Goal: Task Accomplishment & Management: Use online tool/utility

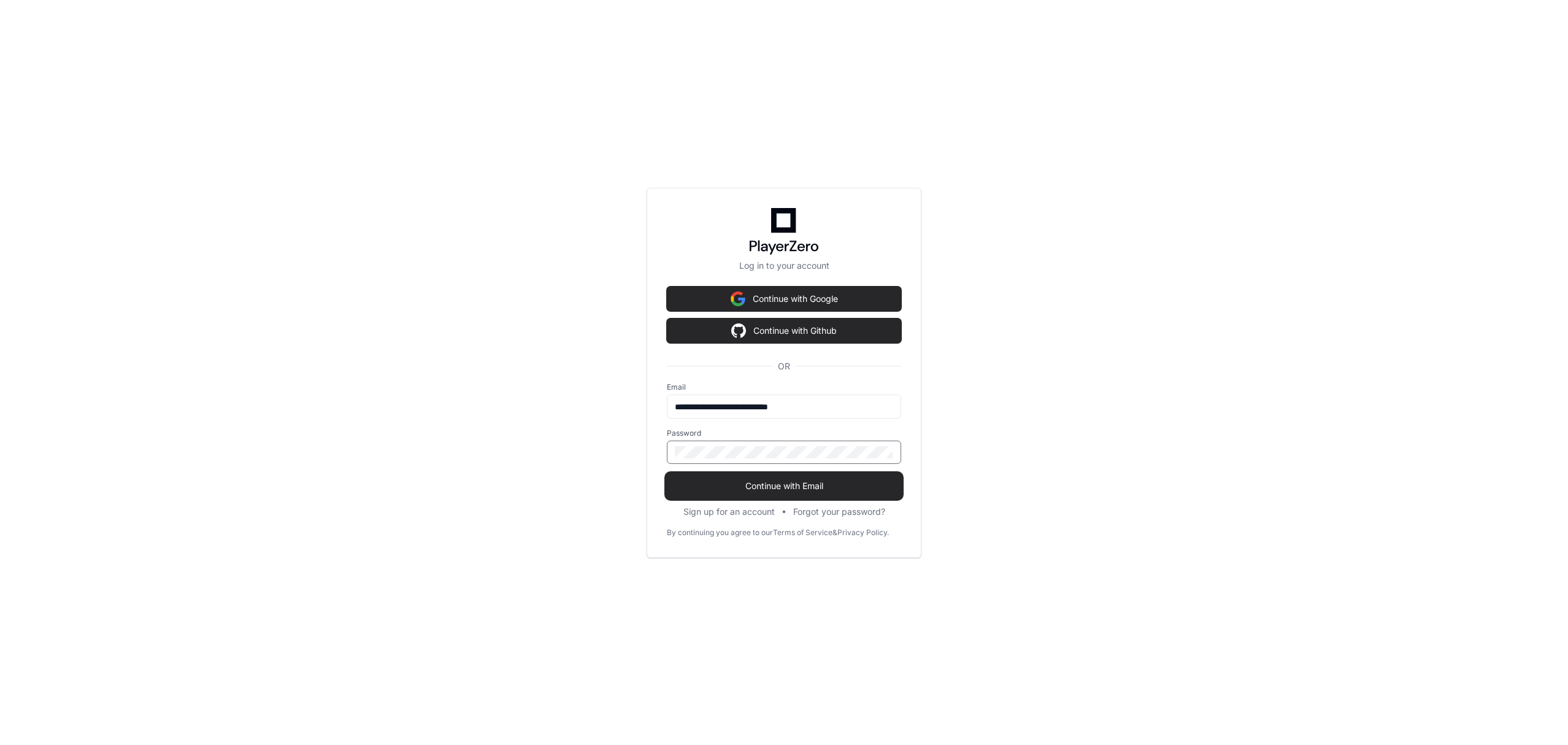
click at [764, 487] on span "Continue with Email" at bounding box center [784, 486] width 234 height 13
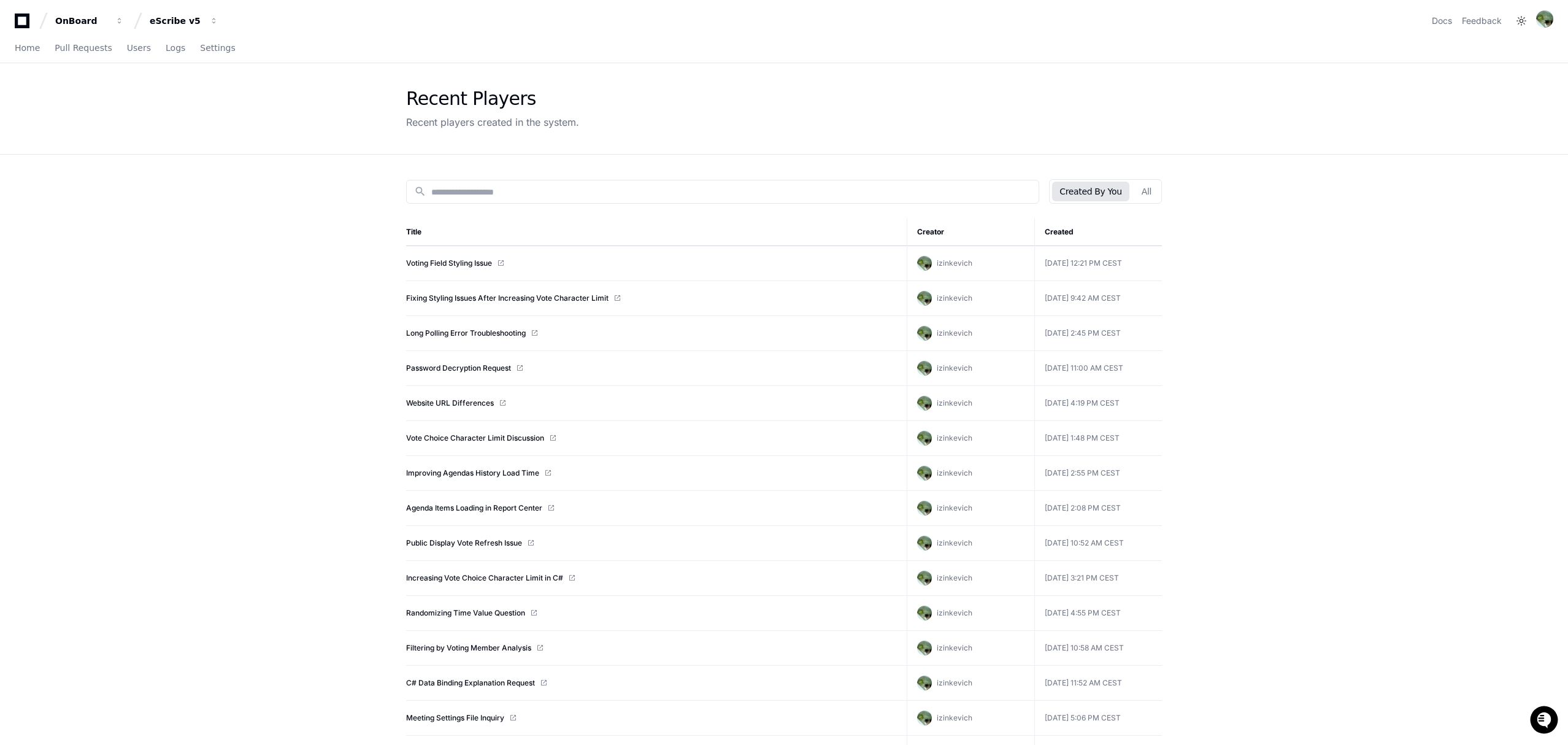
click at [1161, 192] on div "Created By You All" at bounding box center [1105, 191] width 113 height 24
click at [1138, 192] on button "All" at bounding box center [1146, 191] width 24 height 19
click at [168, 30] on button "eScribe v5" at bounding box center [184, 21] width 78 height 22
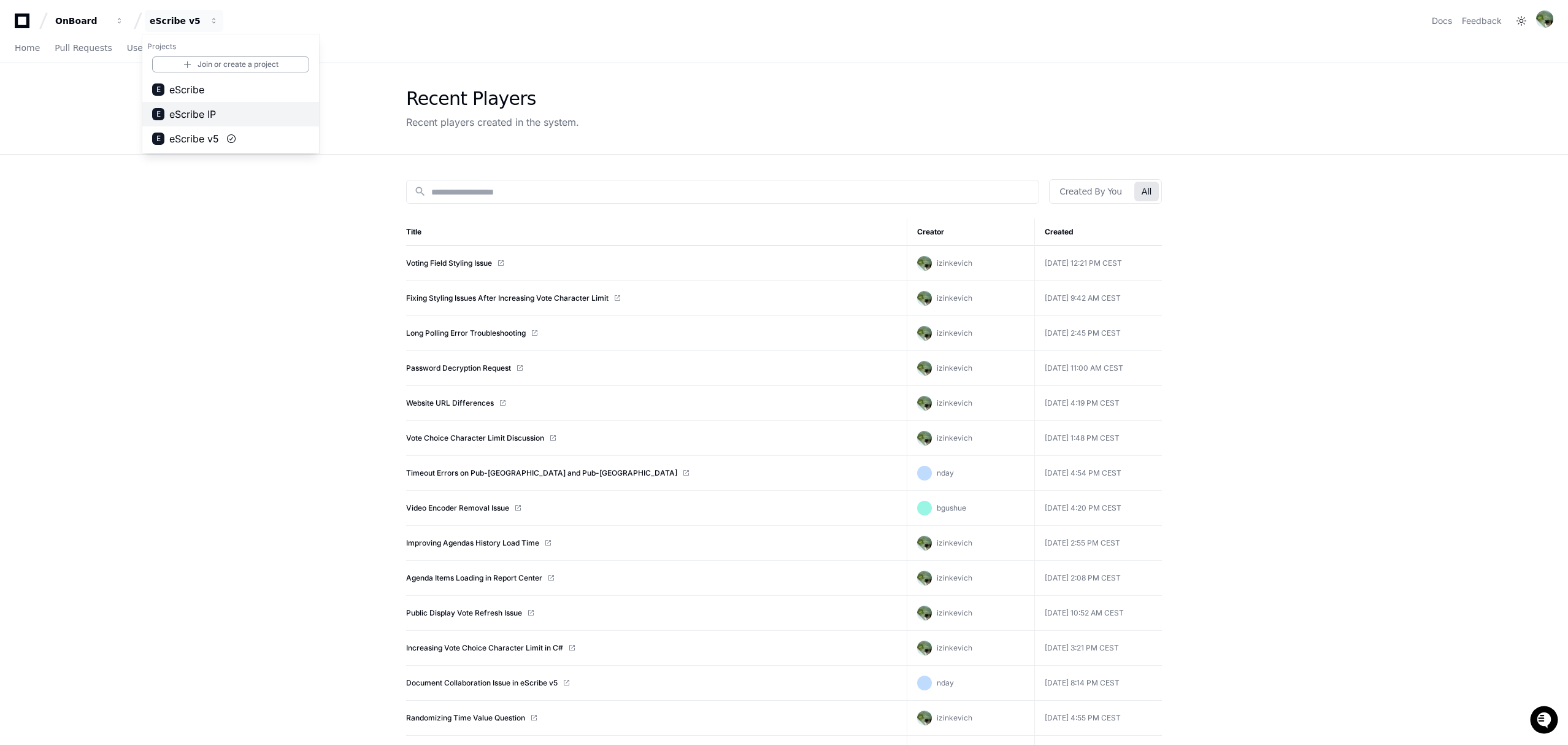
click at [199, 120] on span "eScribe IP" at bounding box center [193, 114] width 46 height 14
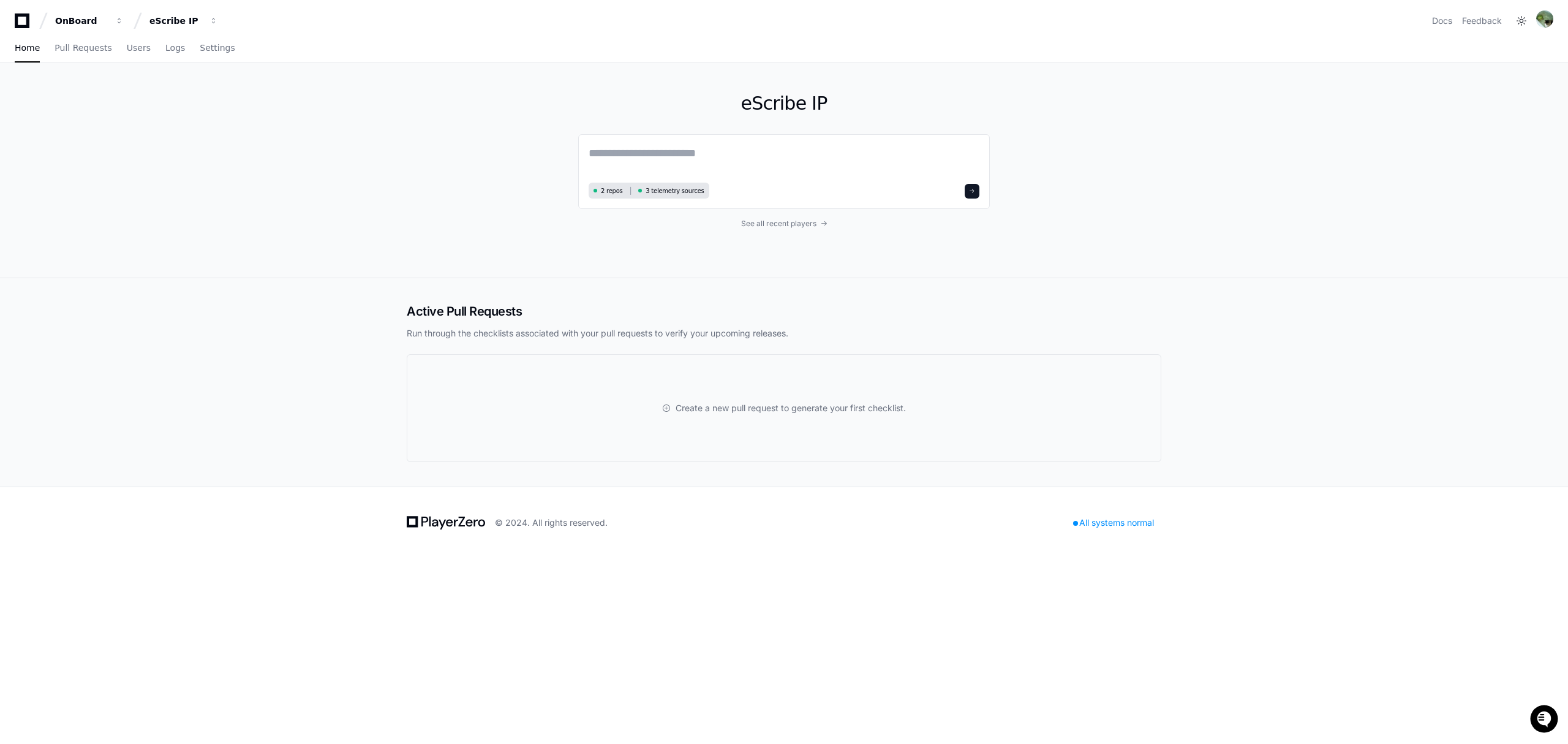
click at [769, 229] on div "eScribe IP 2 repos 3 telemetry sources See all recent players" at bounding box center [784, 171] width 411 height 215
click at [770, 228] on span "See all recent players" at bounding box center [779, 224] width 75 height 10
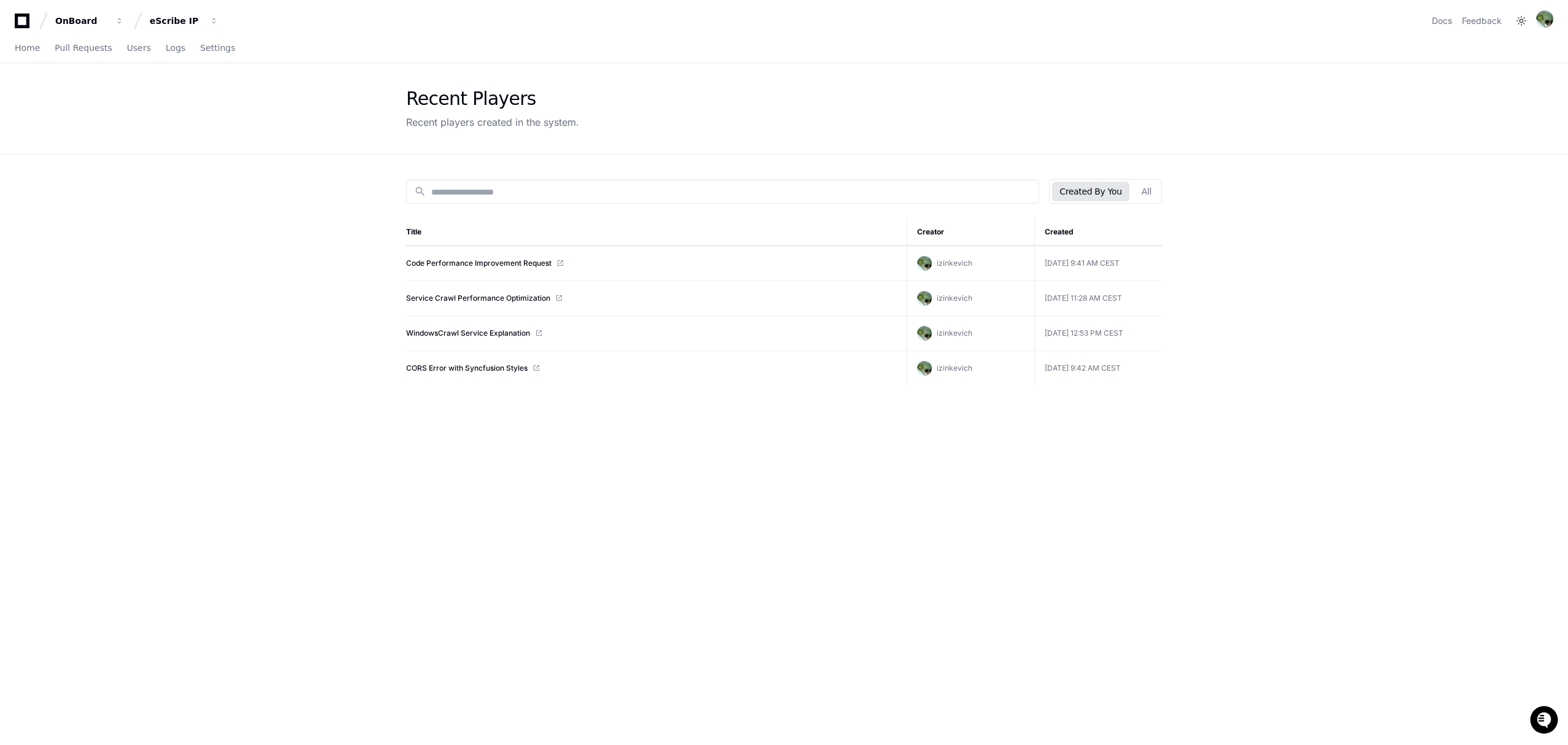
click at [1132, 193] on div "Created By You All" at bounding box center [1105, 191] width 113 height 24
click at [1139, 197] on button "All" at bounding box center [1146, 191] width 24 height 19
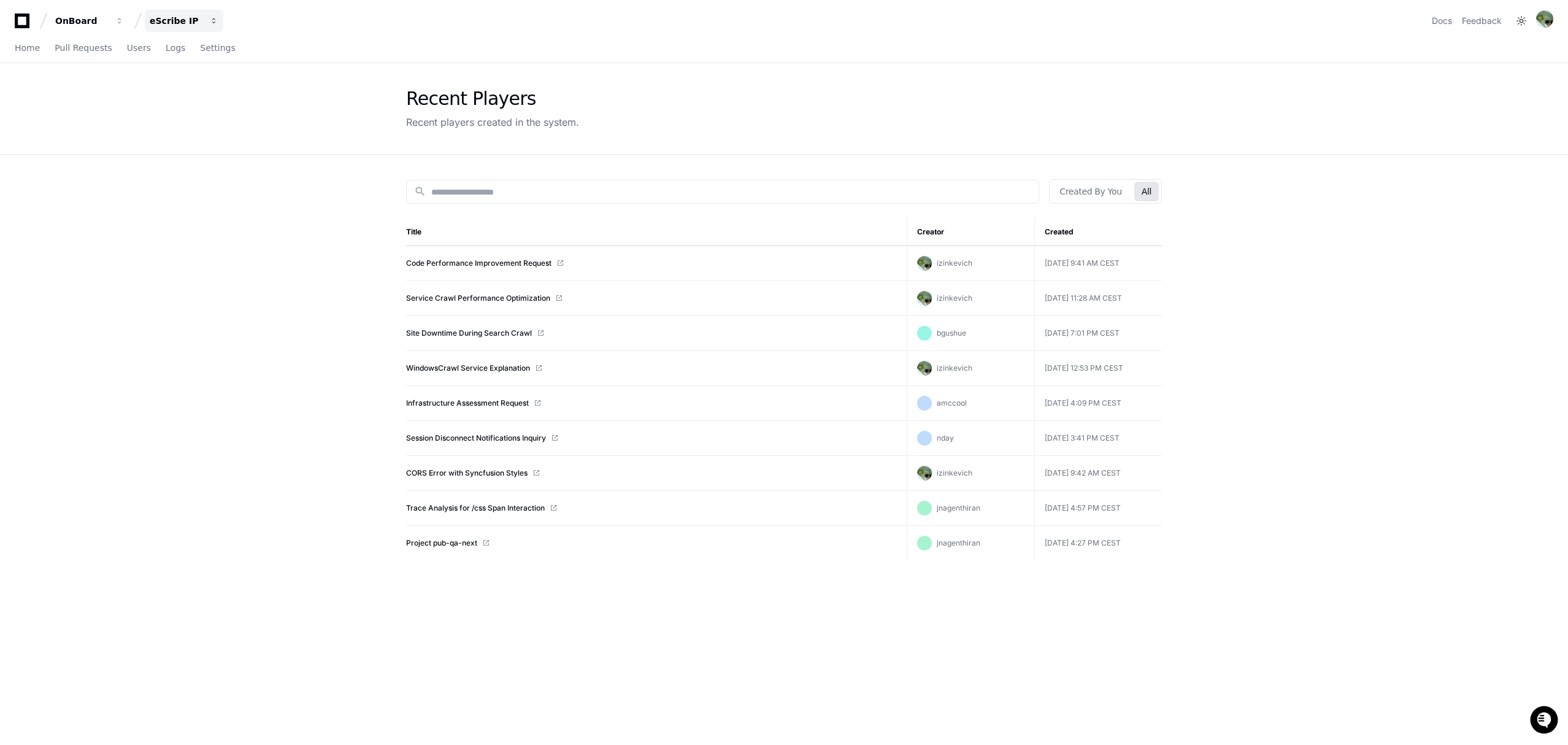
click at [108, 17] on div "eScribe IP" at bounding box center [82, 21] width 53 height 13
click at [215, 130] on button "E eScribe v5" at bounding box center [230, 138] width 176 height 24
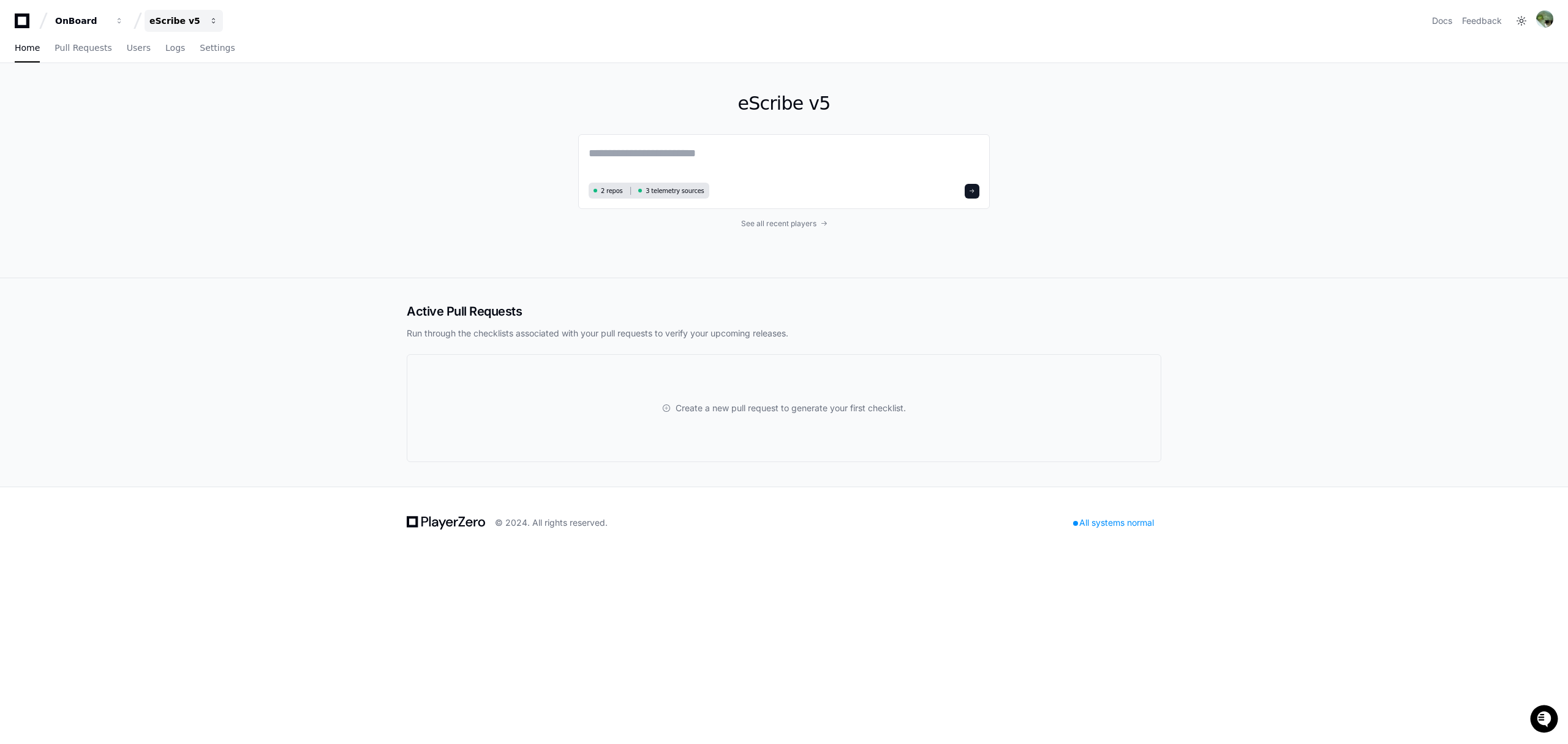
click at [108, 23] on div "eScribe v5" at bounding box center [82, 21] width 53 height 13
click at [194, 105] on button "E eScribe IP" at bounding box center [230, 114] width 176 height 24
click at [735, 158] on textarea at bounding box center [784, 162] width 391 height 35
paste textarea "**********"
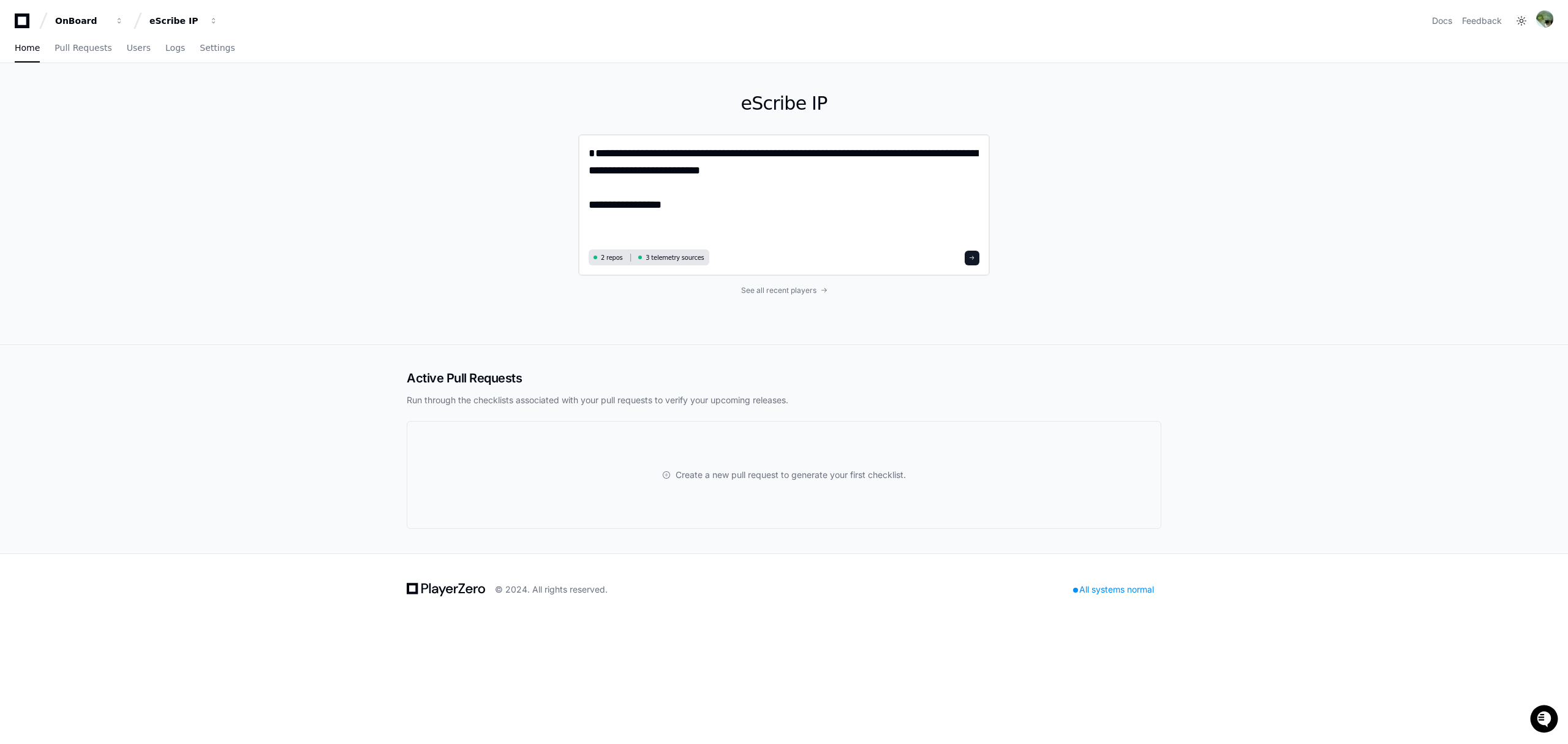
type textarea "**********"
click at [976, 252] on button at bounding box center [972, 258] width 14 height 14
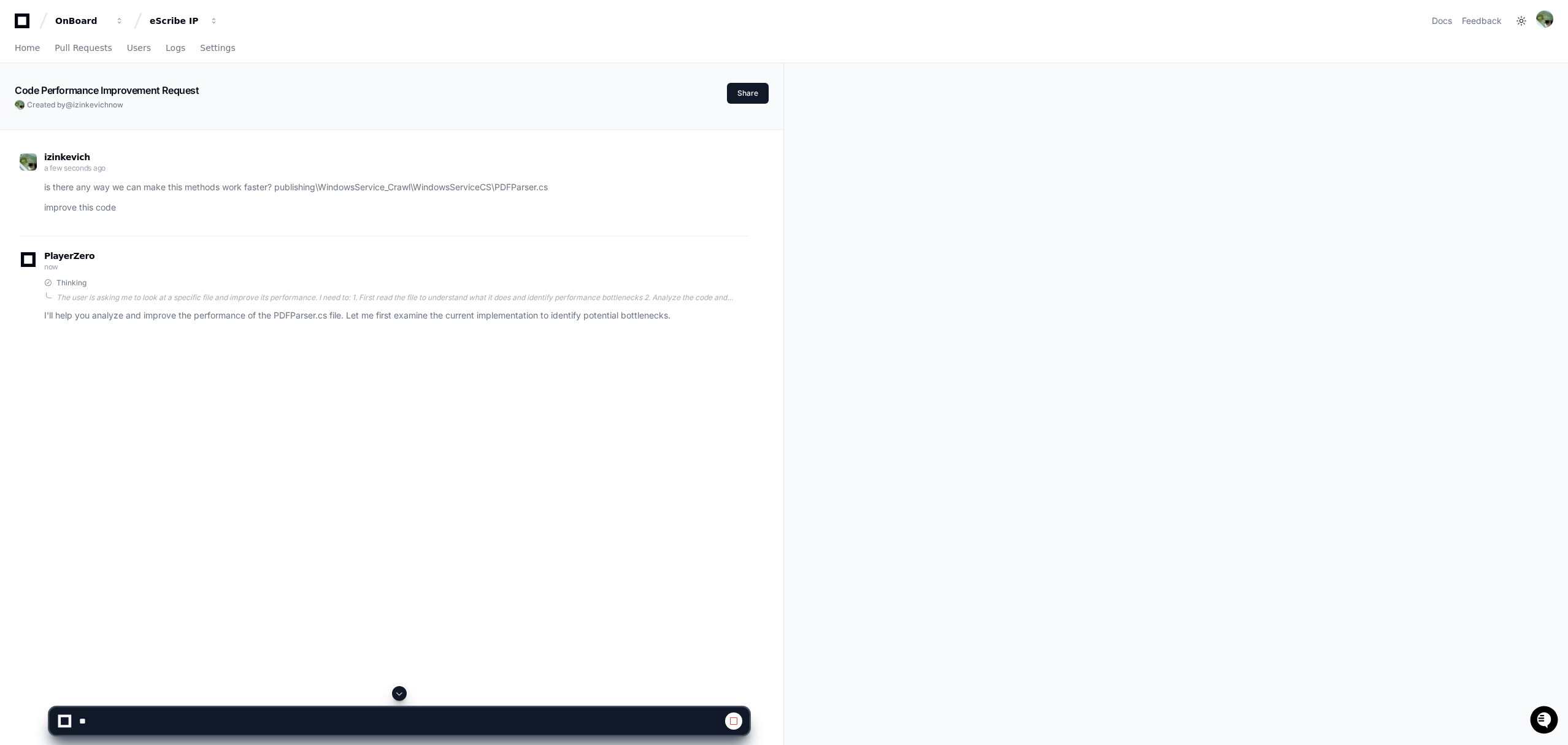
click at [24, 23] on icon at bounding box center [22, 20] width 24 height 14
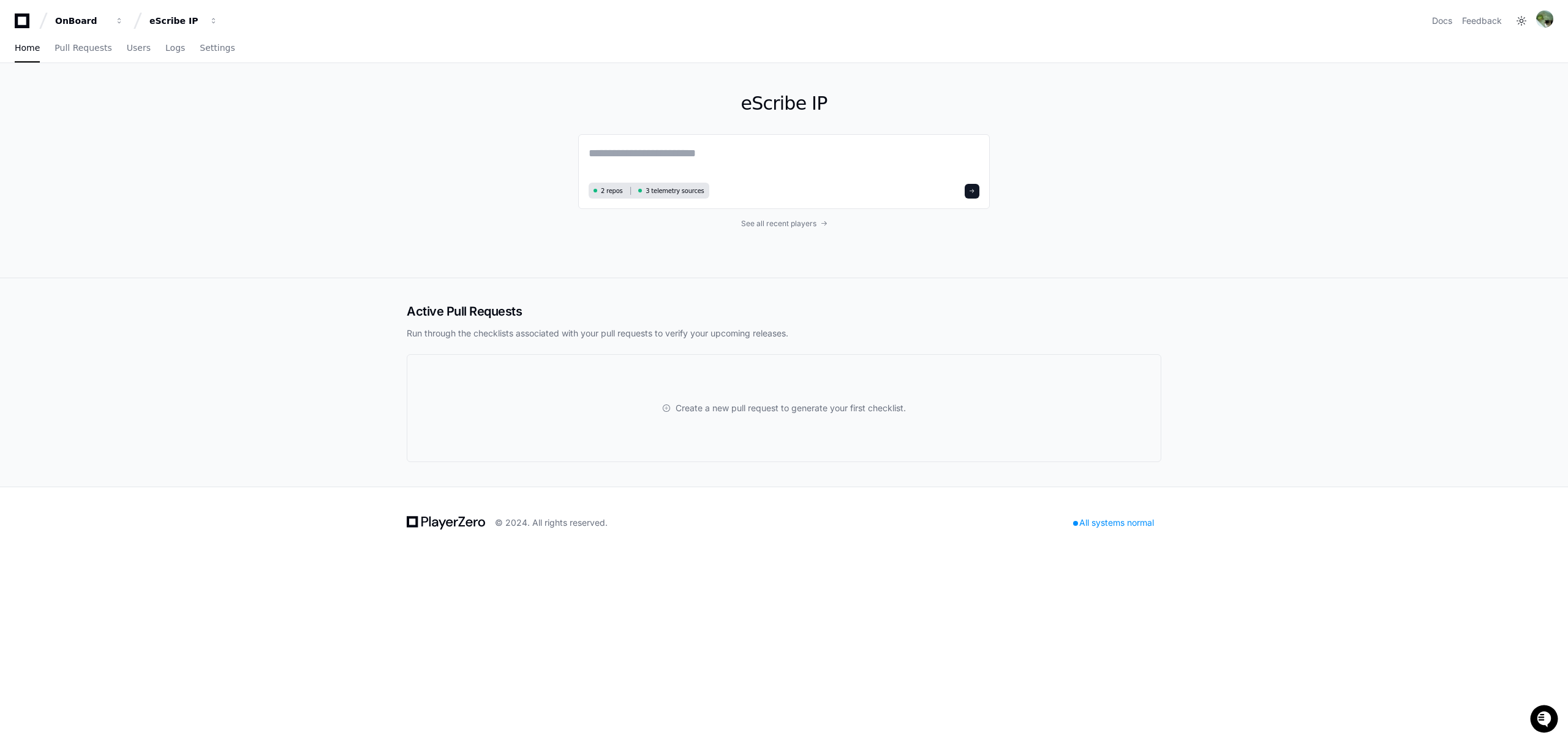
click at [814, 210] on div "eScribe IP 2 repos 3 telemetry sources See all recent players" at bounding box center [784, 171] width 411 height 215
click at [809, 236] on div "eScribe IP 2 repos 3 telemetry sources See all recent players" at bounding box center [784, 171] width 411 height 215
click at [809, 228] on span "See all recent players" at bounding box center [779, 224] width 75 height 10
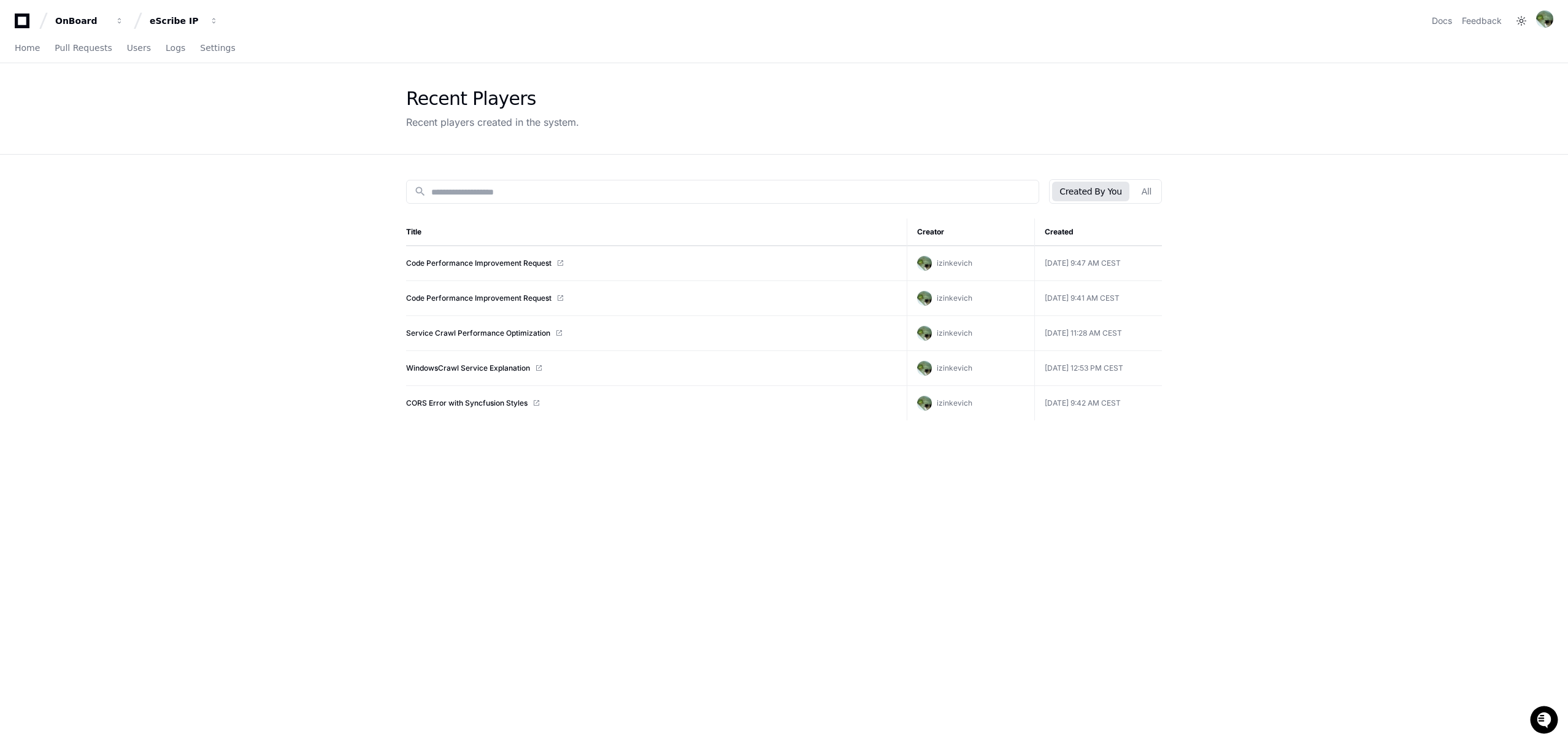
click at [1133, 192] on div "Created By You All" at bounding box center [1105, 191] width 113 height 24
click at [1149, 188] on button "All" at bounding box center [1146, 191] width 24 height 19
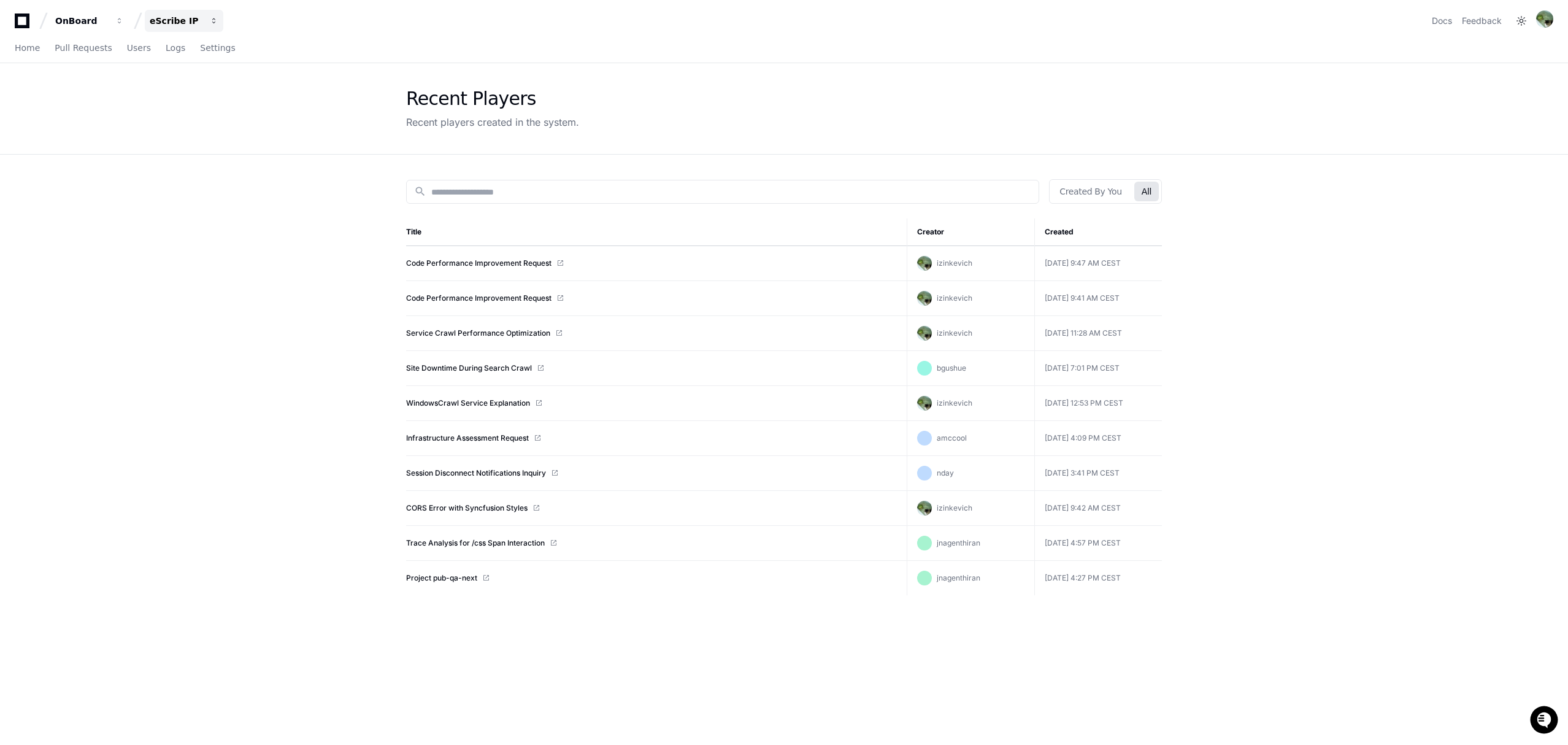
click at [202, 11] on button "eScribe IP" at bounding box center [184, 21] width 78 height 22
click at [198, 94] on span "eScribe" at bounding box center [187, 89] width 35 height 14
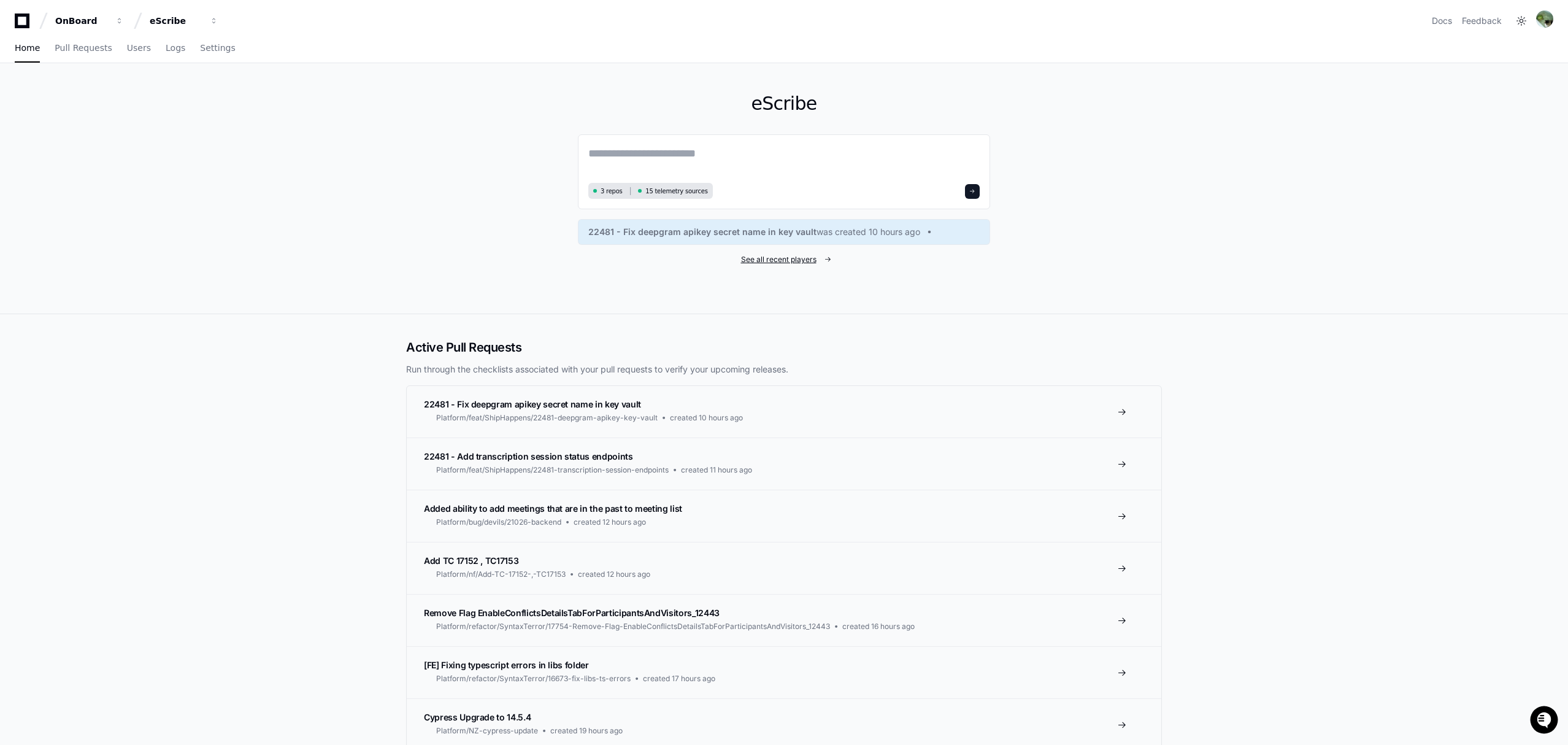
click at [781, 256] on span "See all recent players" at bounding box center [779, 259] width 75 height 10
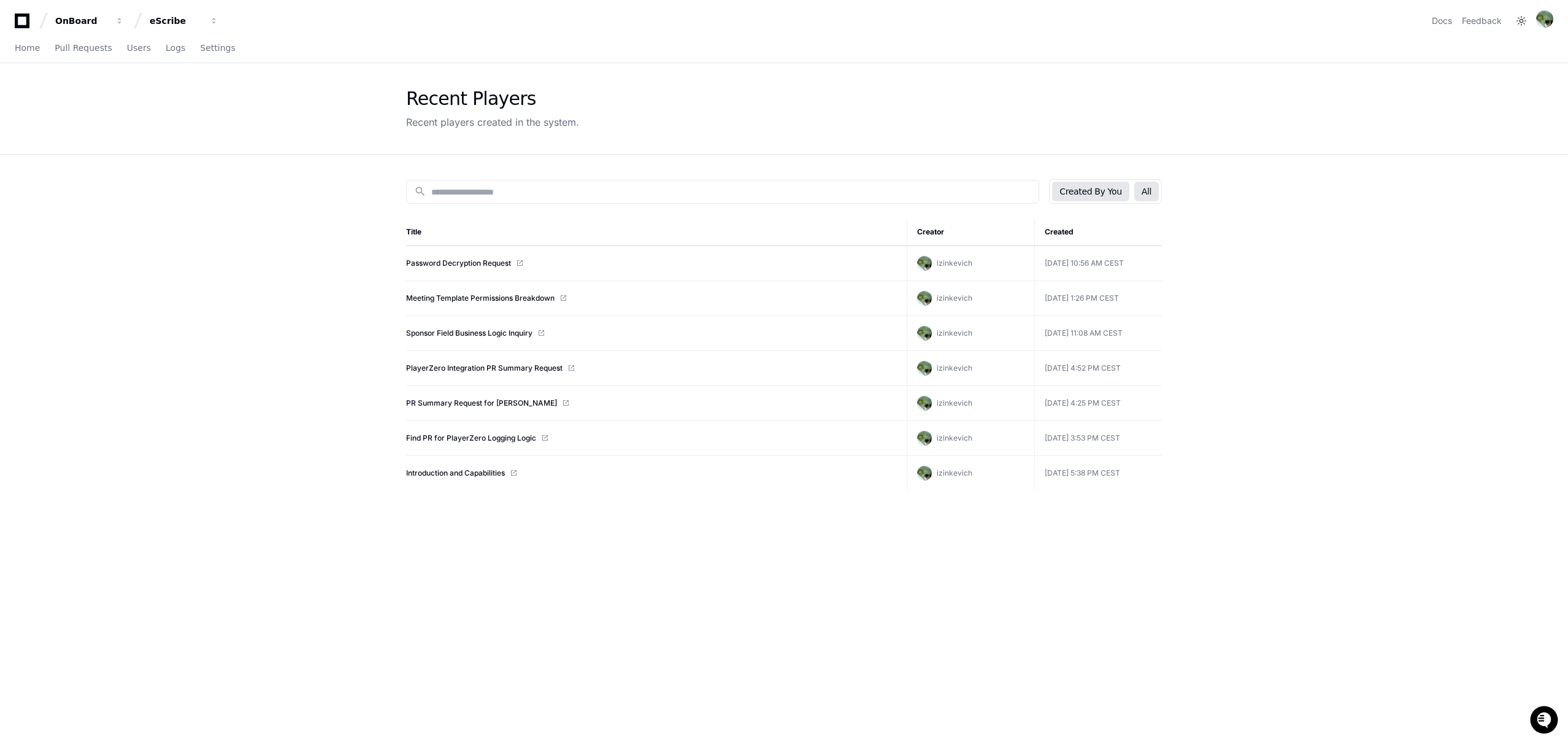
click at [1137, 197] on button "All" at bounding box center [1146, 191] width 24 height 19
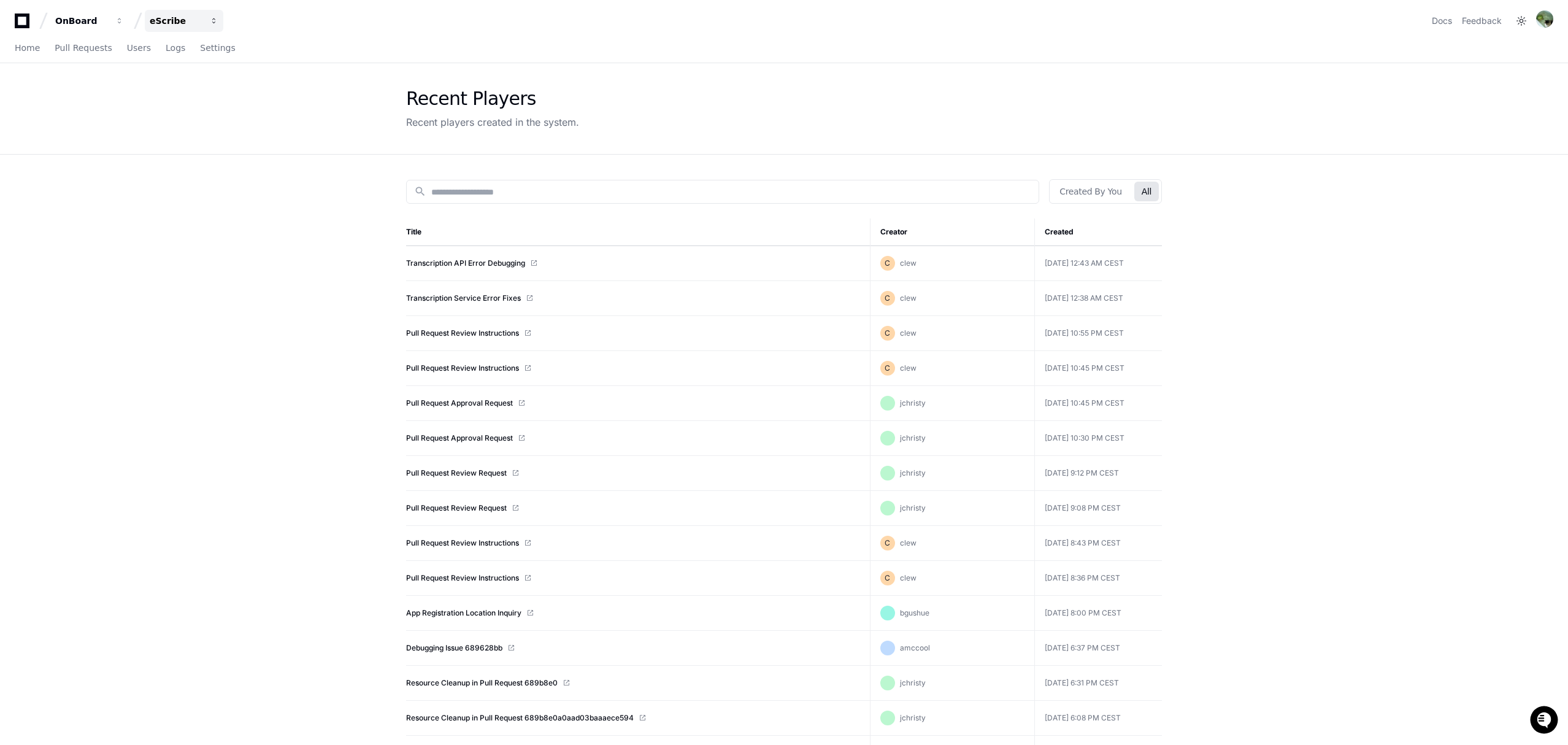
click at [108, 16] on div "eScribe" at bounding box center [82, 21] width 53 height 13
click at [210, 121] on button "E eScribe IP" at bounding box center [230, 114] width 176 height 24
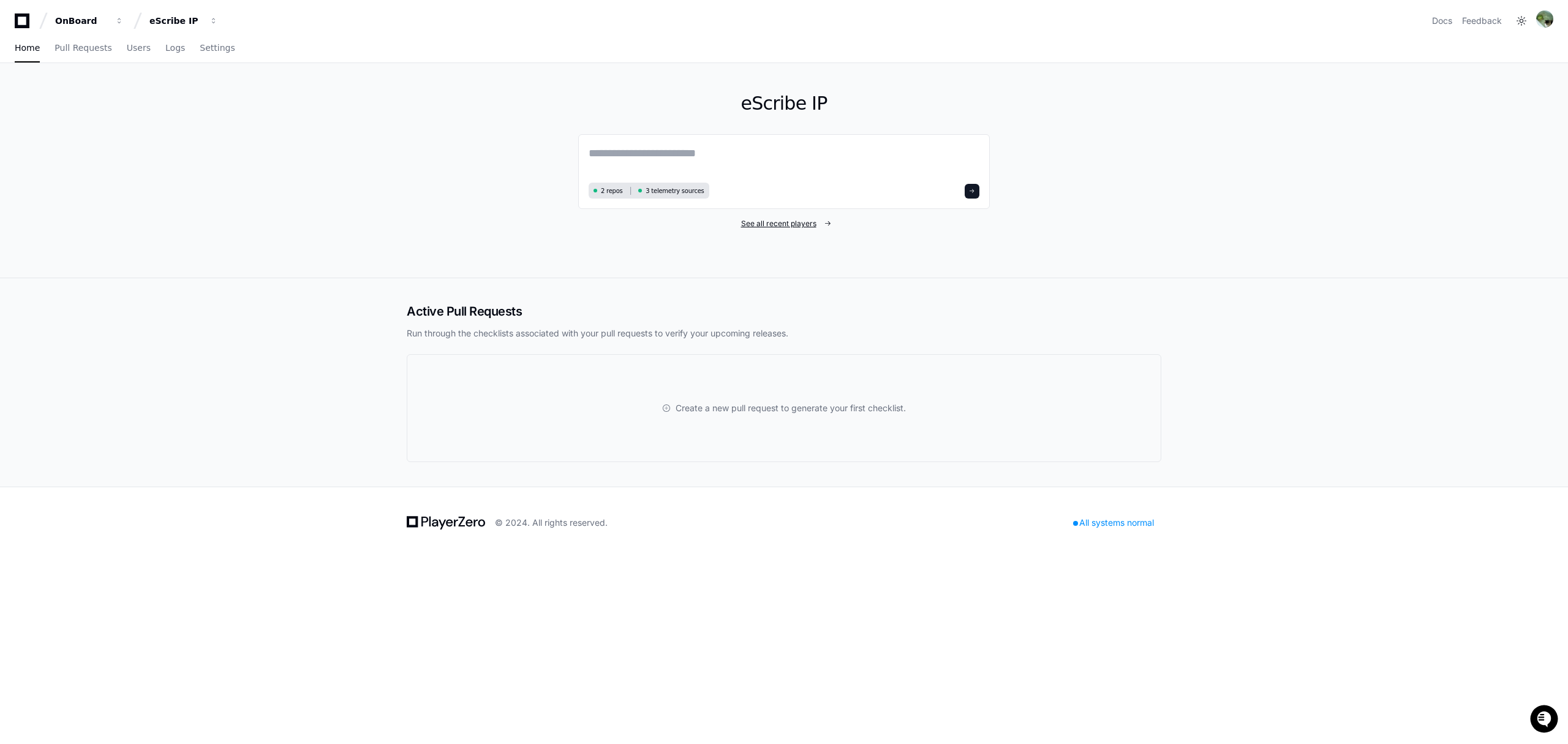
click at [787, 226] on span "See all recent players" at bounding box center [779, 224] width 75 height 10
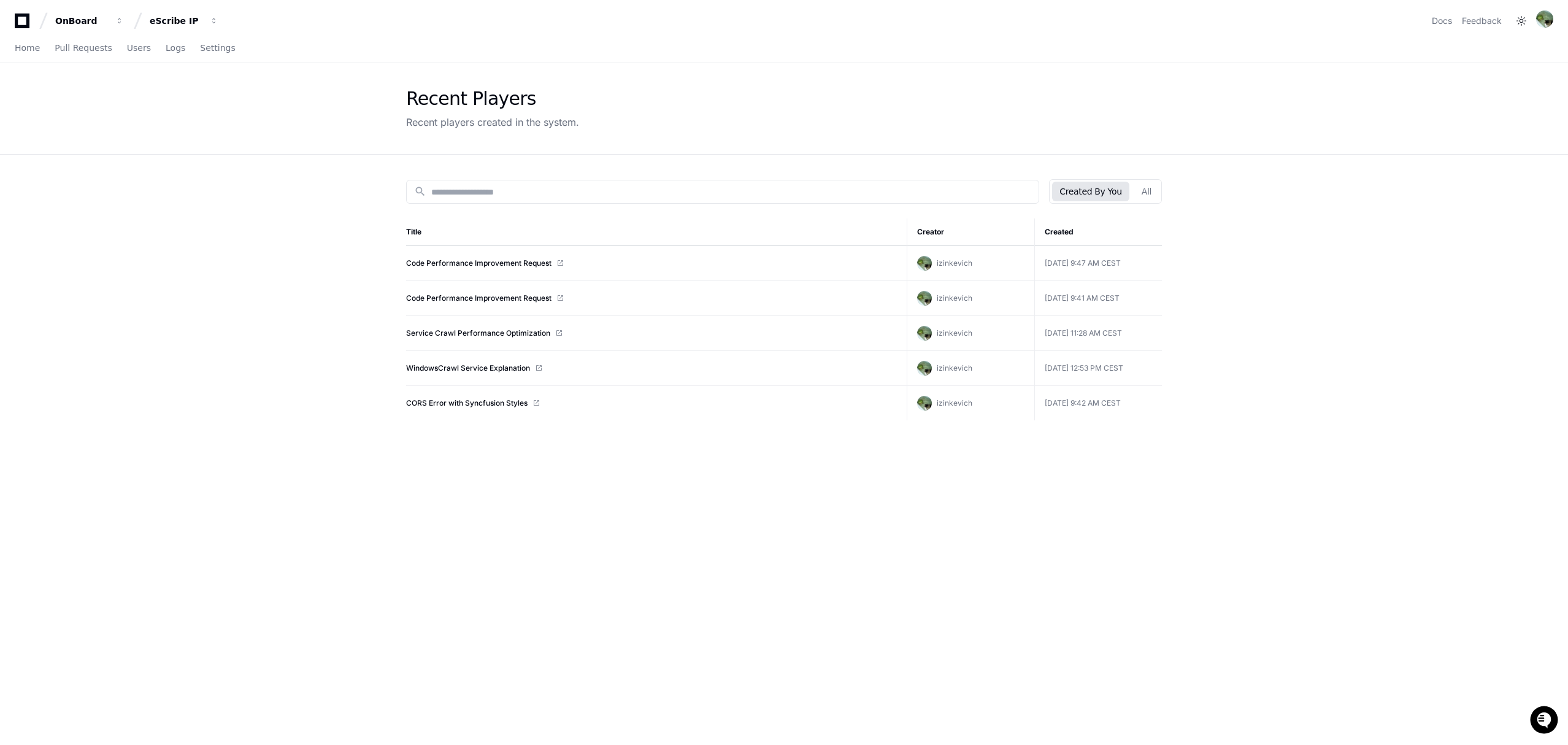
click at [1146, 204] on div "search Created By You All Title Creator Created Code Performance Improvement Re…" at bounding box center [784, 527] width 785 height 745
click at [1142, 194] on button "All" at bounding box center [1146, 191] width 24 height 19
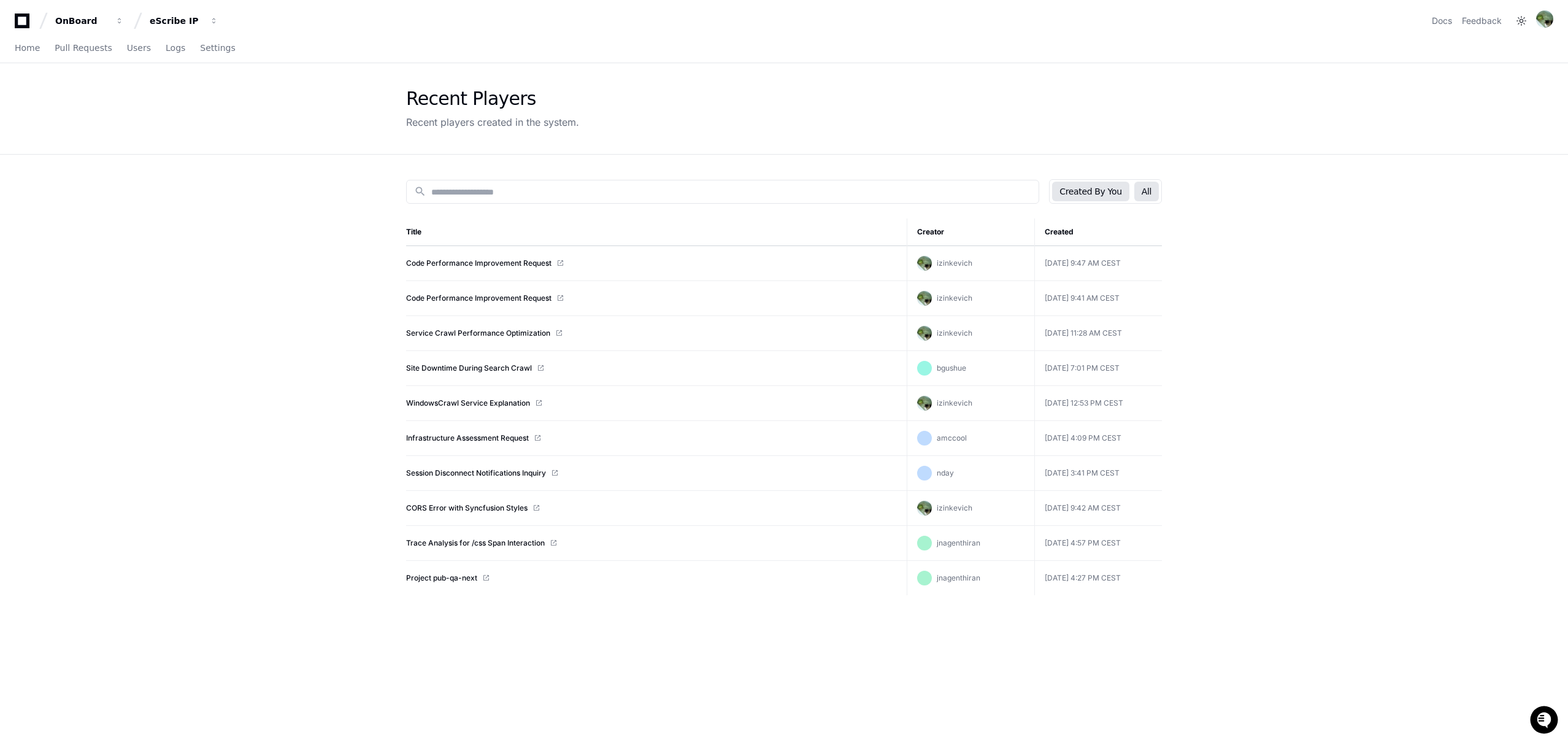
click at [1070, 198] on button "Created By You" at bounding box center [1090, 191] width 77 height 19
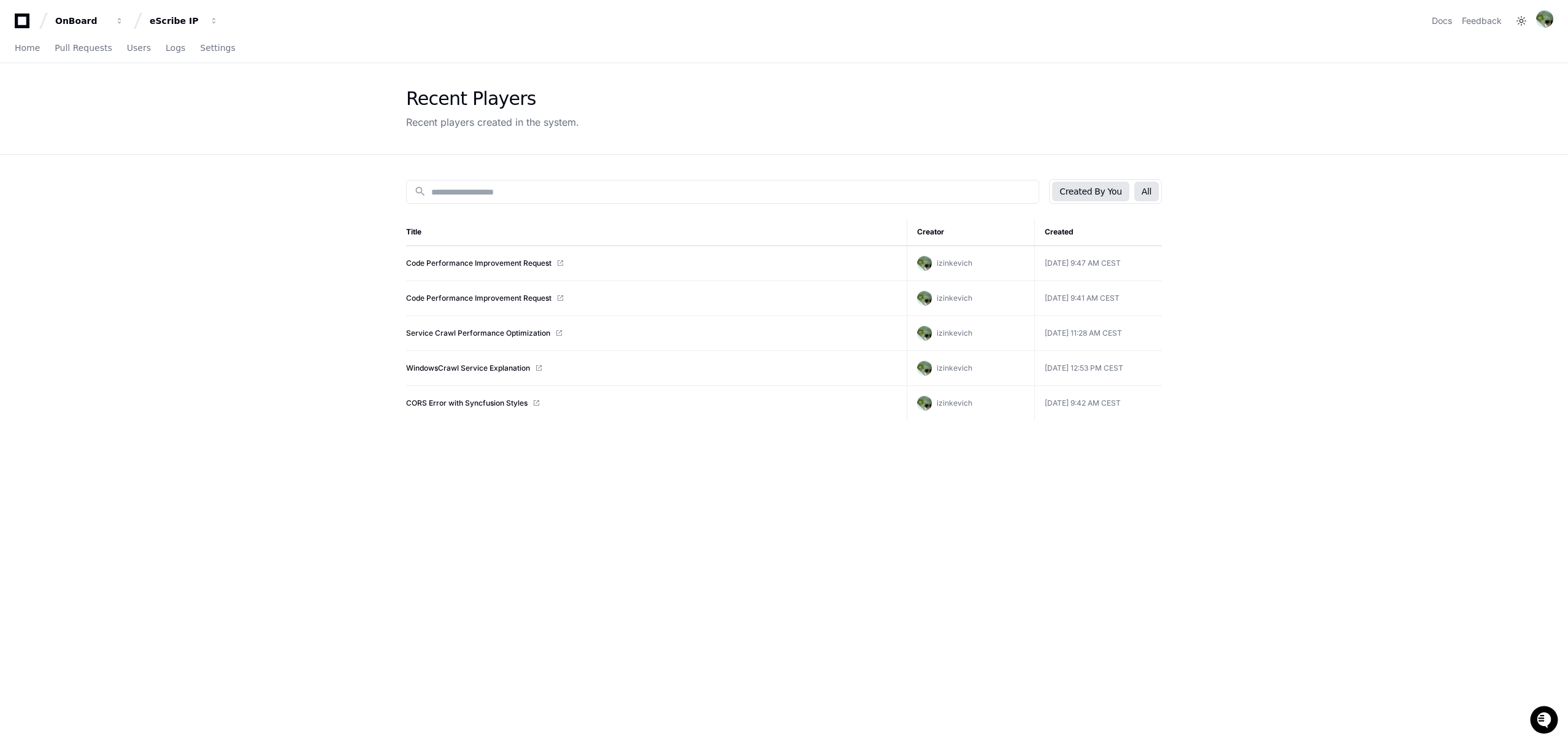
click at [1154, 195] on button "All" at bounding box center [1146, 191] width 24 height 19
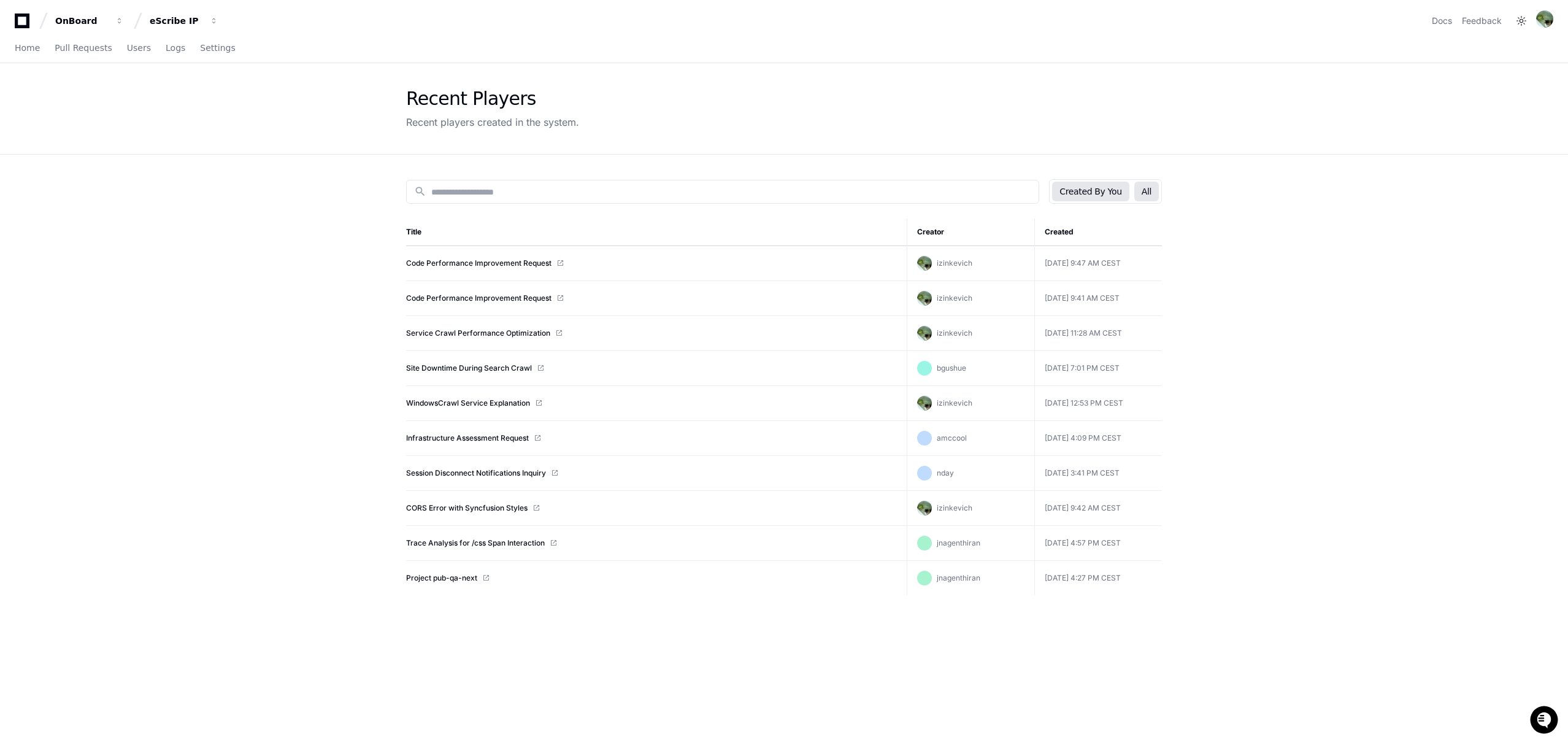
click at [1118, 190] on button "Created By You" at bounding box center [1090, 191] width 77 height 19
